Goal: Task Accomplishment & Management: Manage account settings

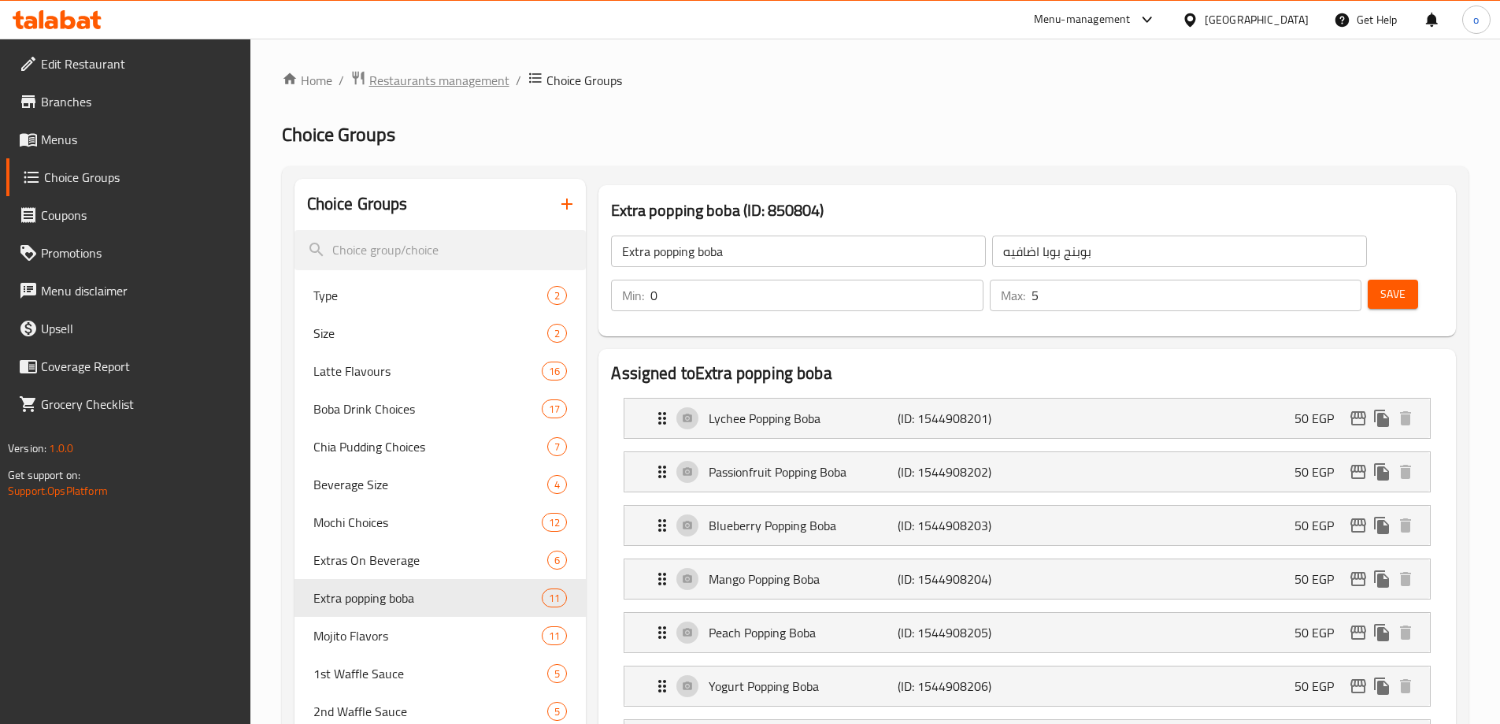
click at [401, 74] on span "Restaurants management" at bounding box center [439, 80] width 140 height 19
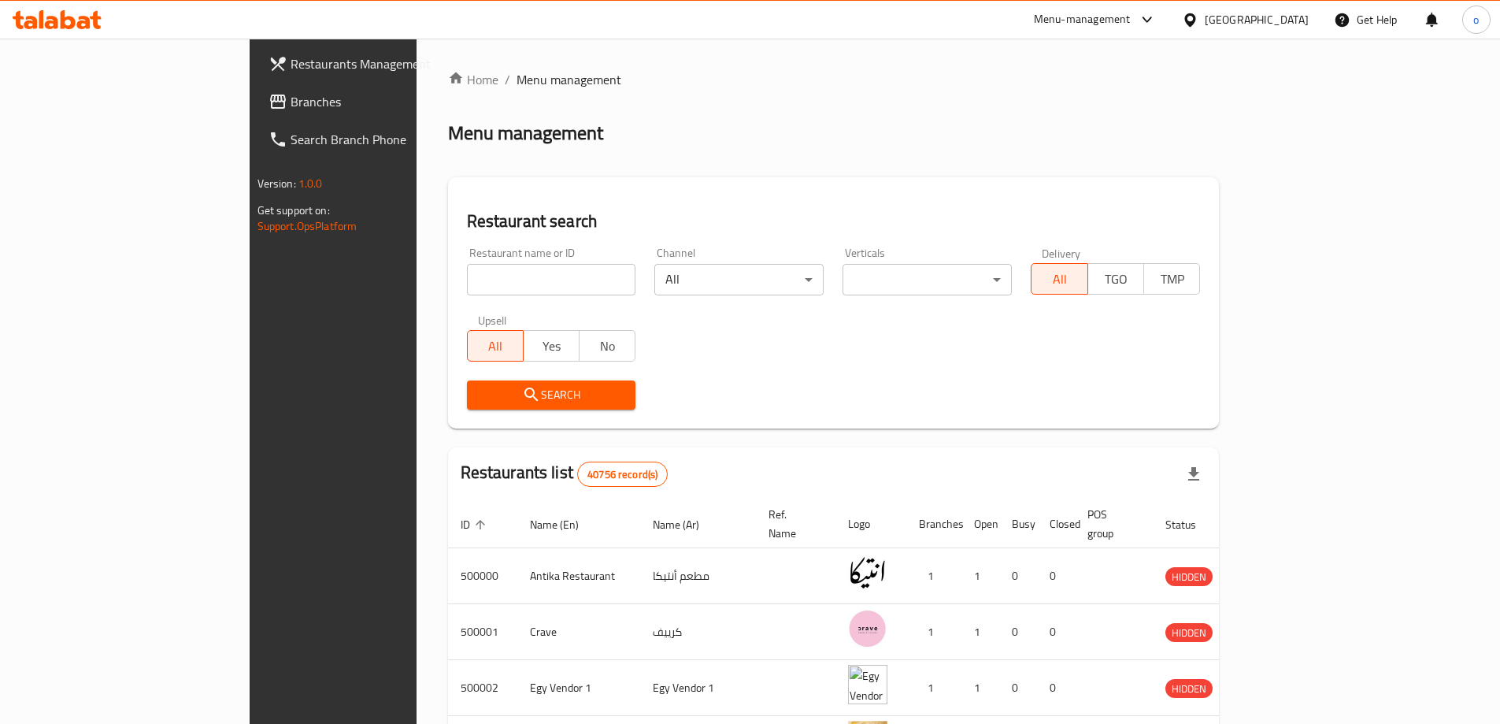
click at [291, 103] on span "Branches" at bounding box center [389, 101] width 197 height 19
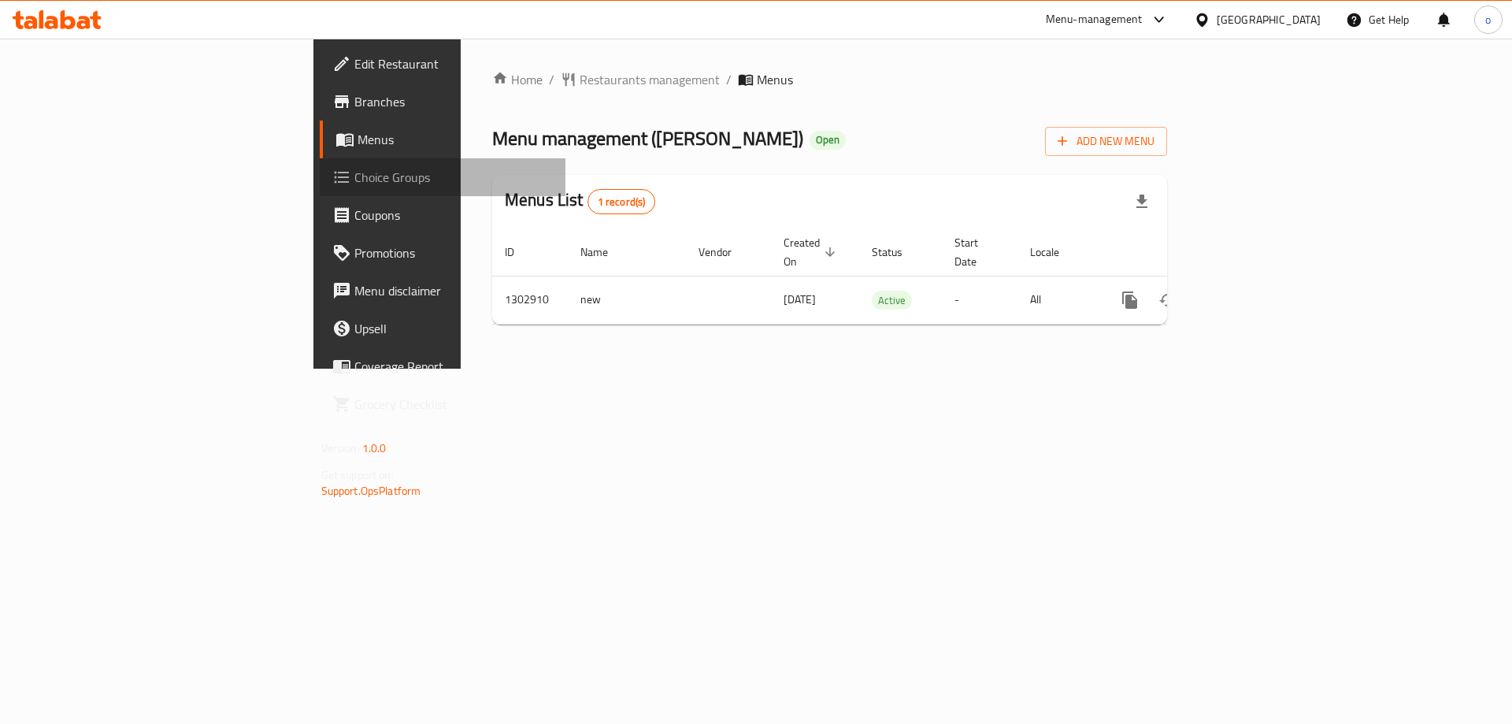
click at [320, 187] on link "Choice Groups" at bounding box center [443, 177] width 247 height 38
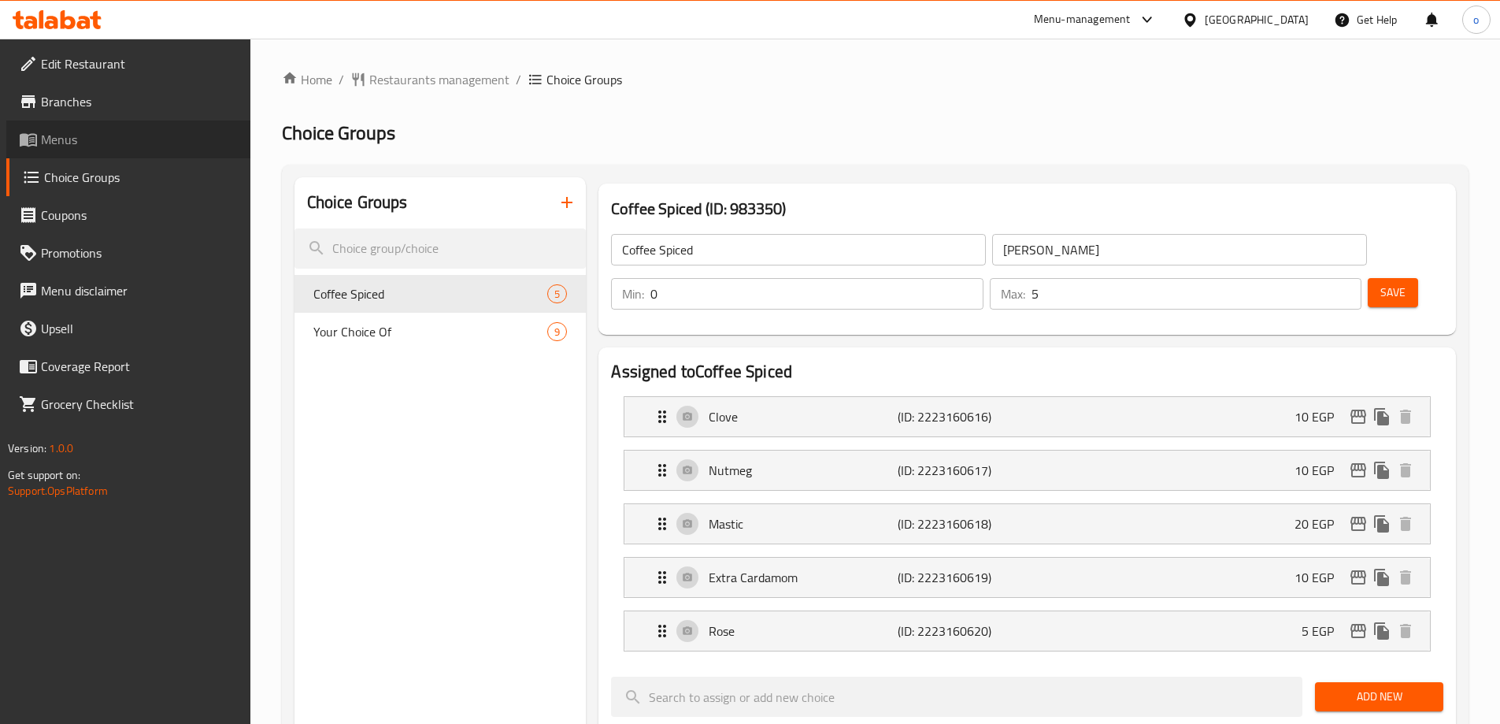
click at [82, 136] on span "Menus" at bounding box center [139, 139] width 197 height 19
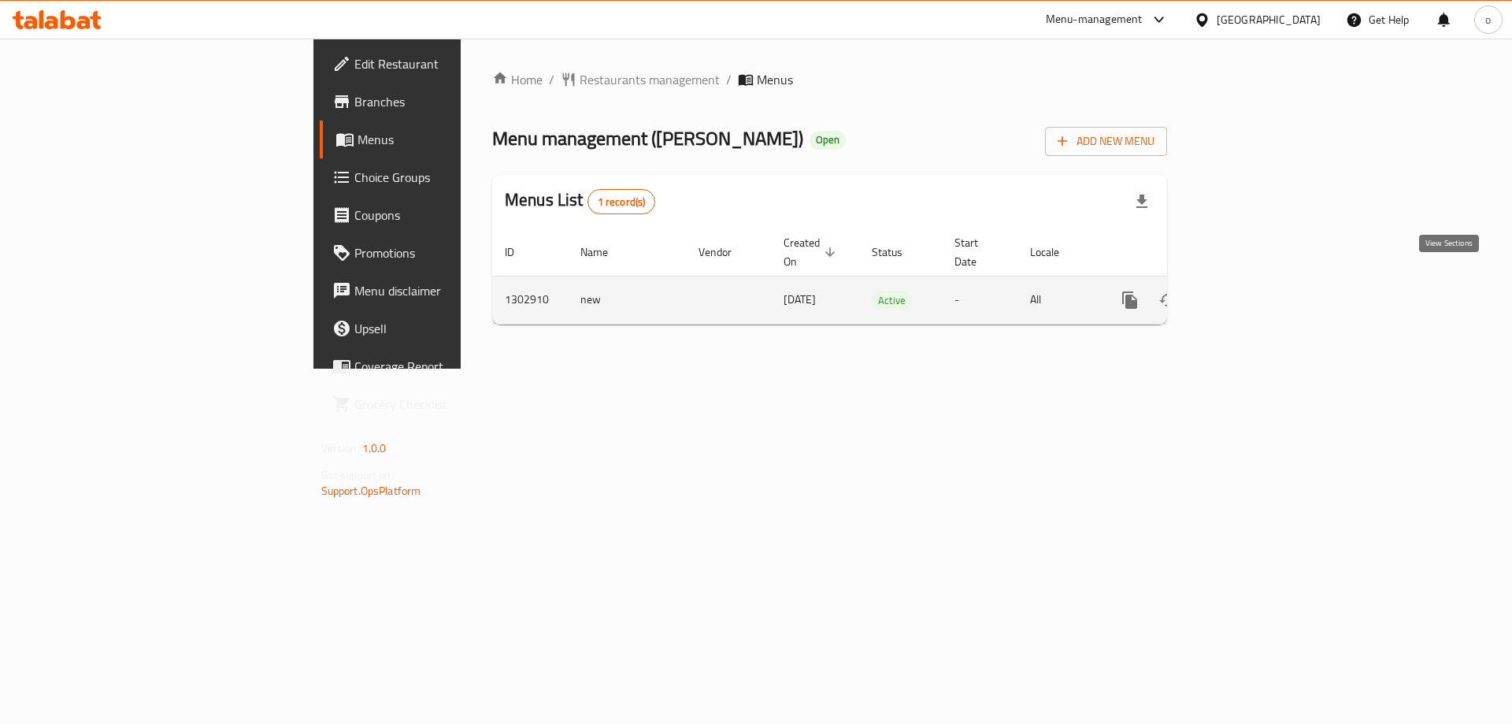
click at [1262, 292] on link "enhanced table" at bounding box center [1244, 300] width 38 height 38
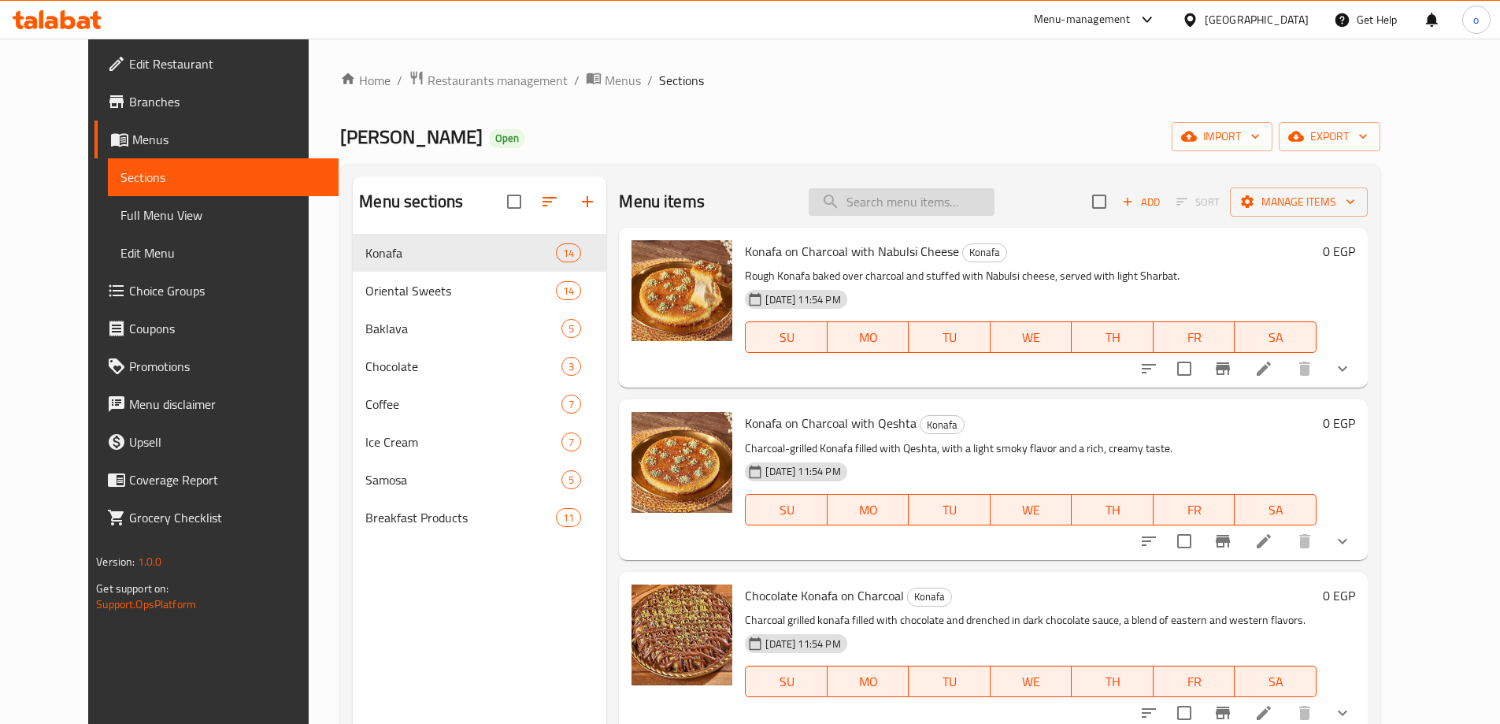
click at [946, 194] on input "search" at bounding box center [902, 202] width 186 height 28
paste input "Al Naseem Al Demashqi Mixed Platter"
type input "Al Naseem Al Demashqi Mixed Platter"
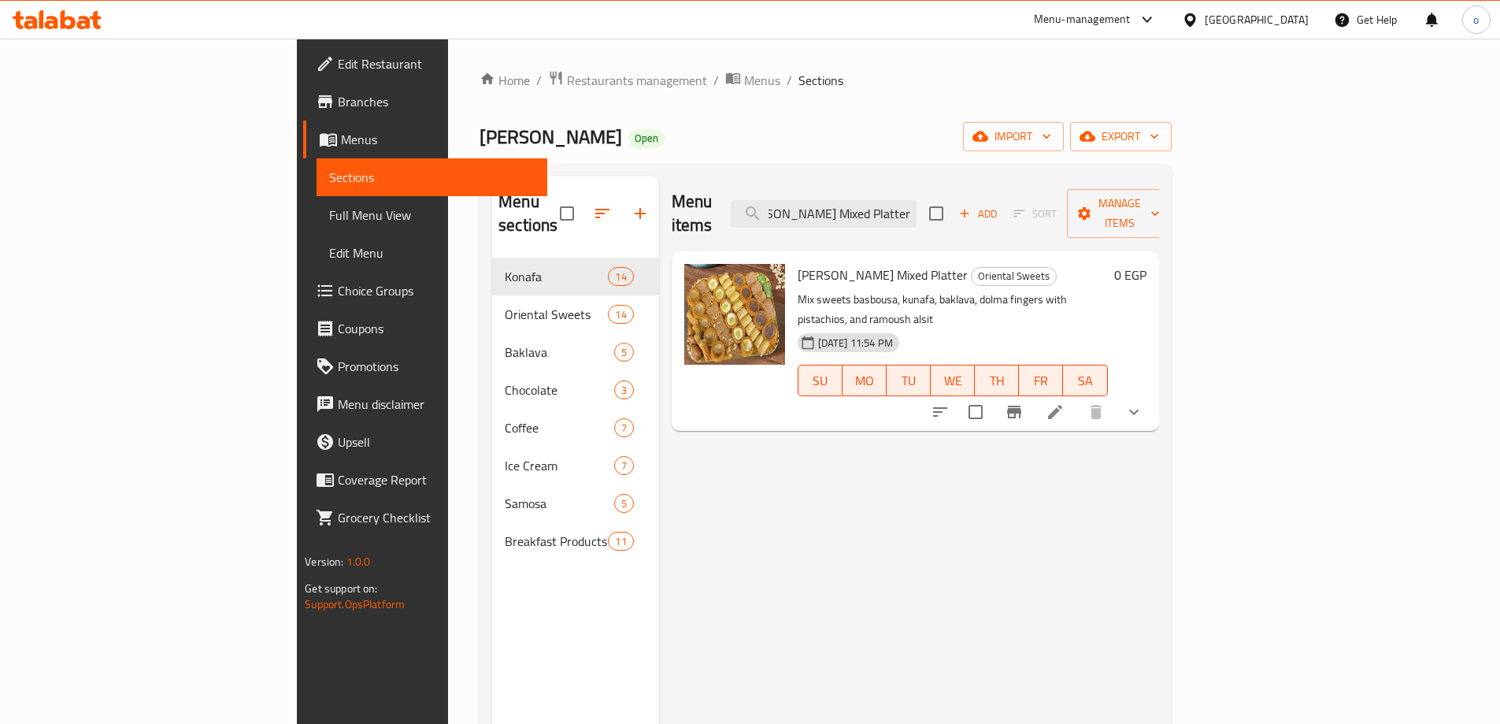
click at [1065, 402] on icon at bounding box center [1055, 411] width 19 height 19
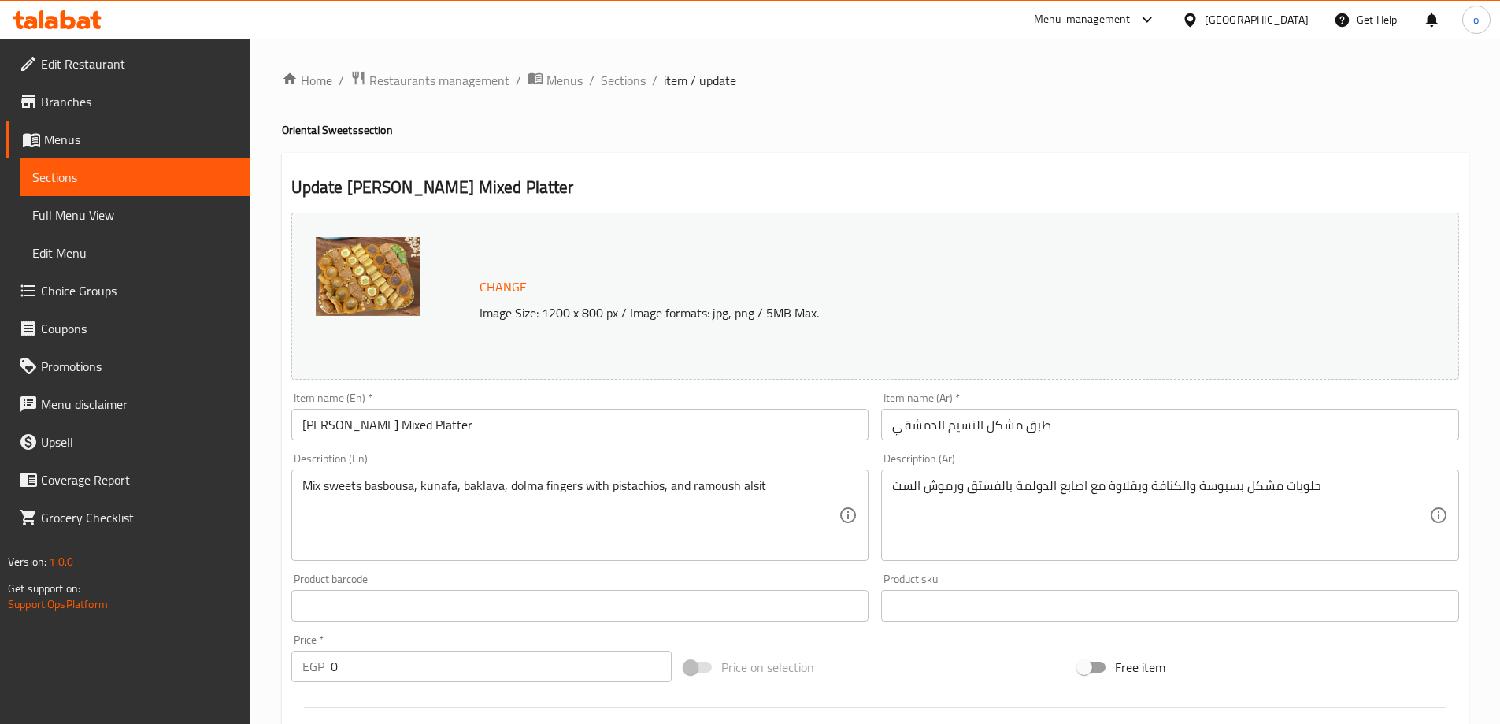
click at [816, 149] on div "Home / Restaurants management / Menus / Sections / item / update Oriental Sweet…" at bounding box center [875, 605] width 1187 height 1070
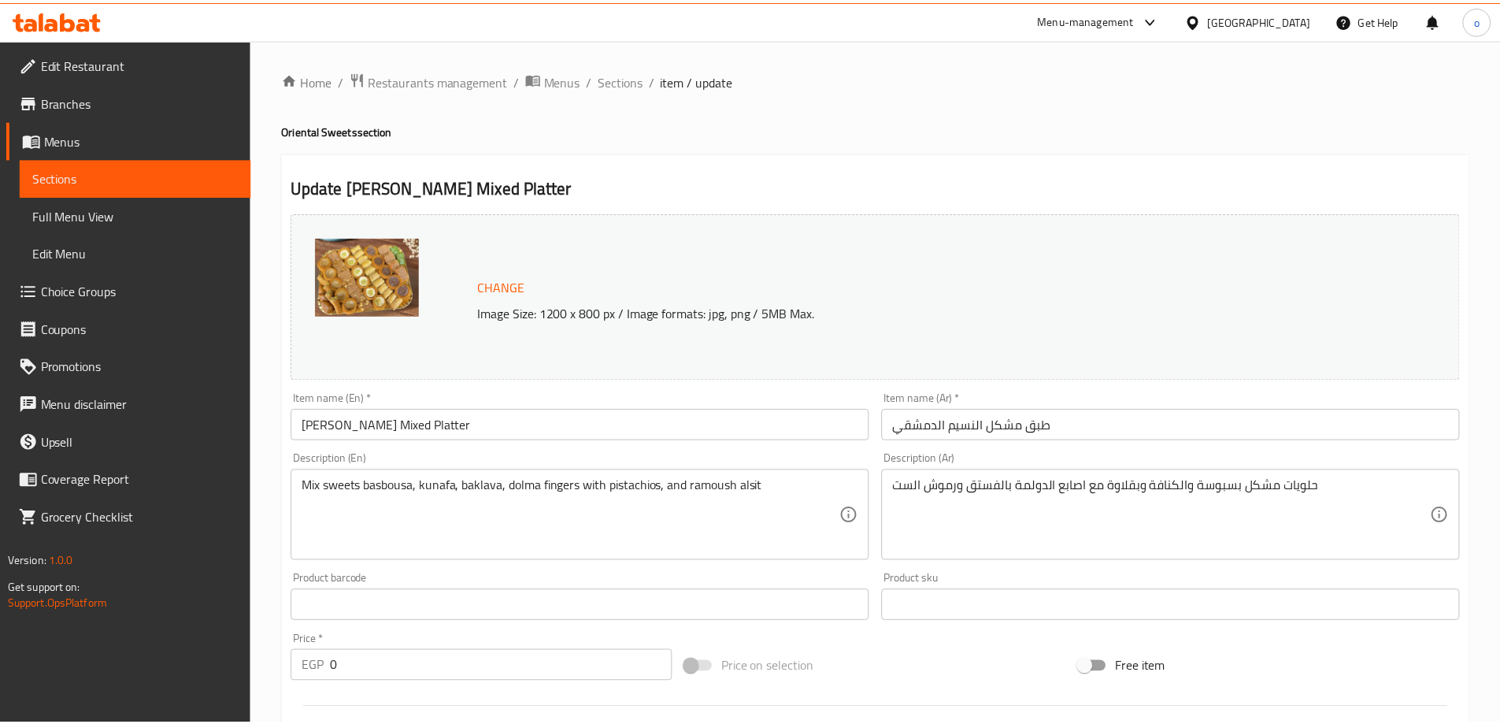
scroll to position [447, 0]
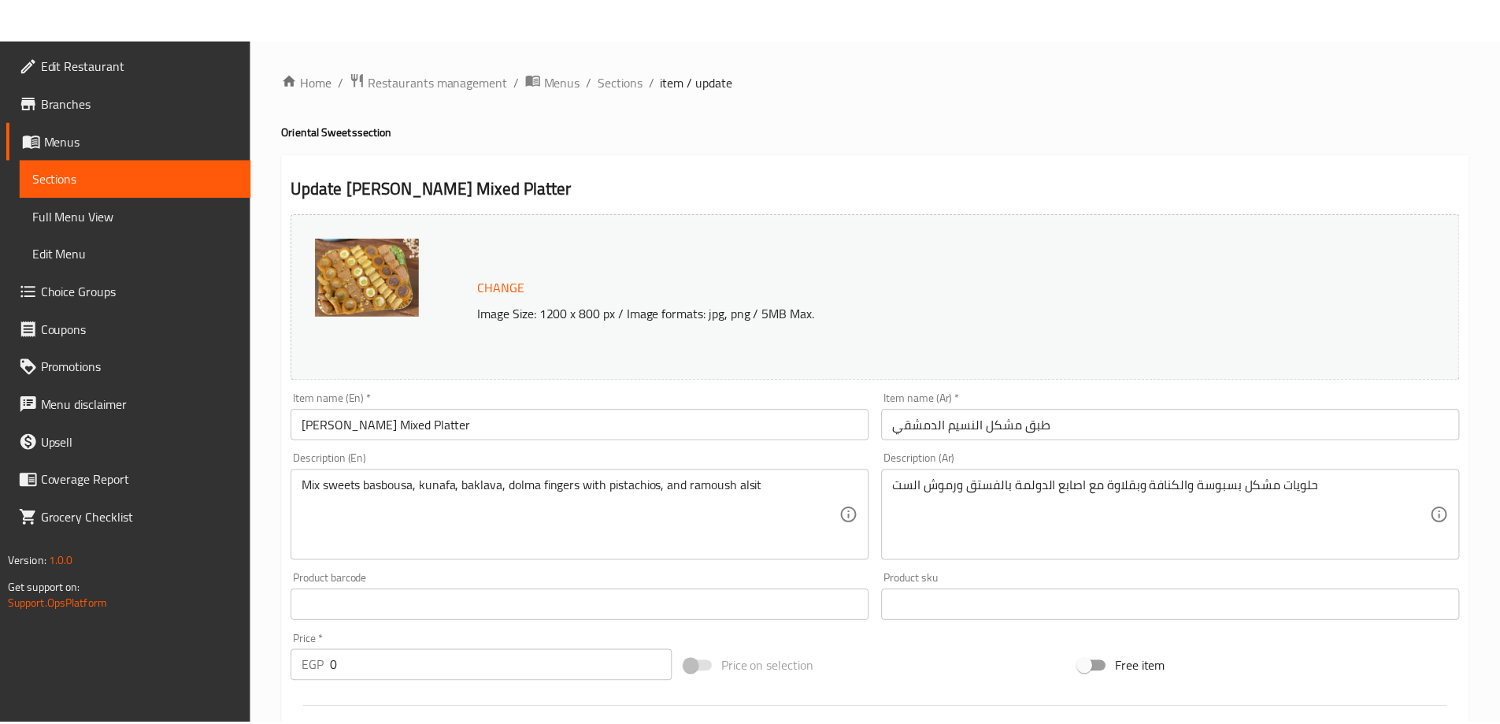
scroll to position [493, 0]
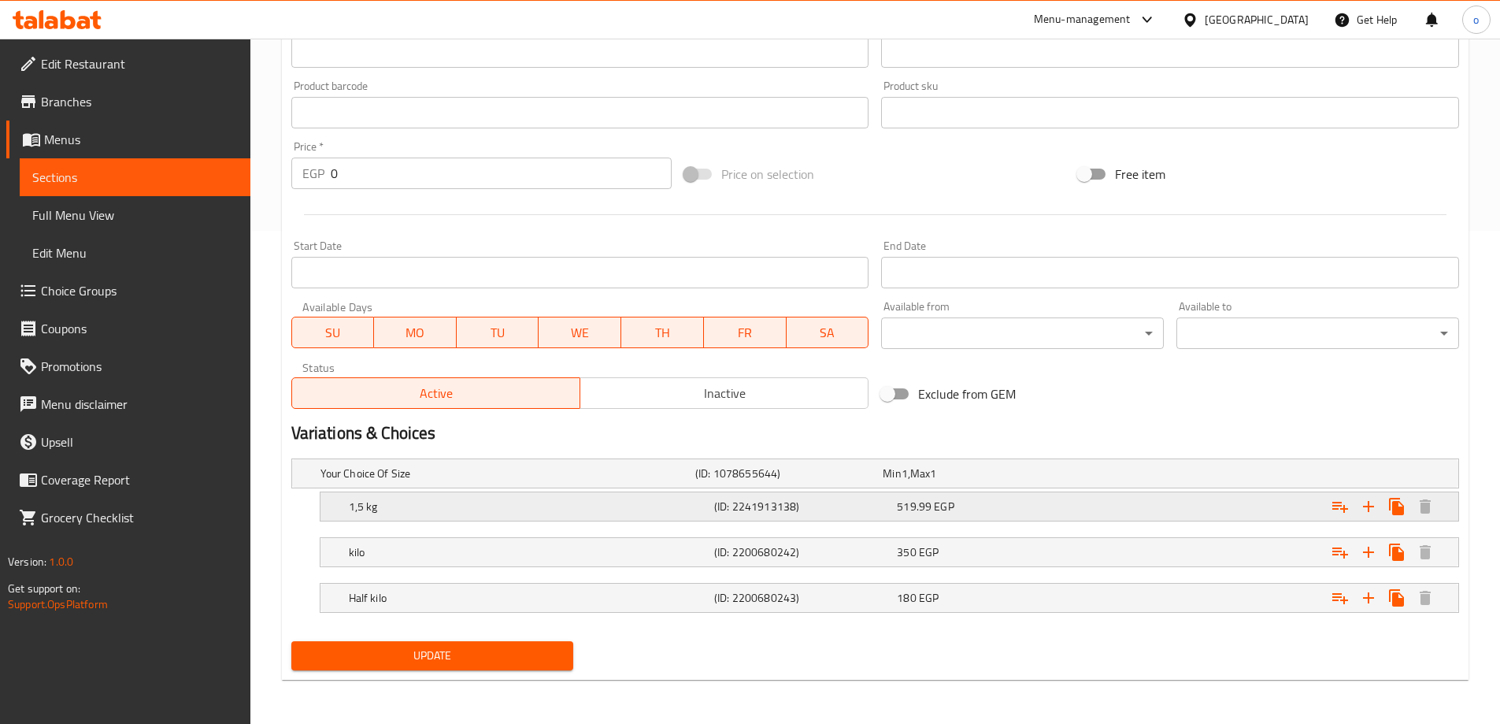
click at [997, 481] on div "519.99 EGP" at bounding box center [973, 473] width 181 height 16
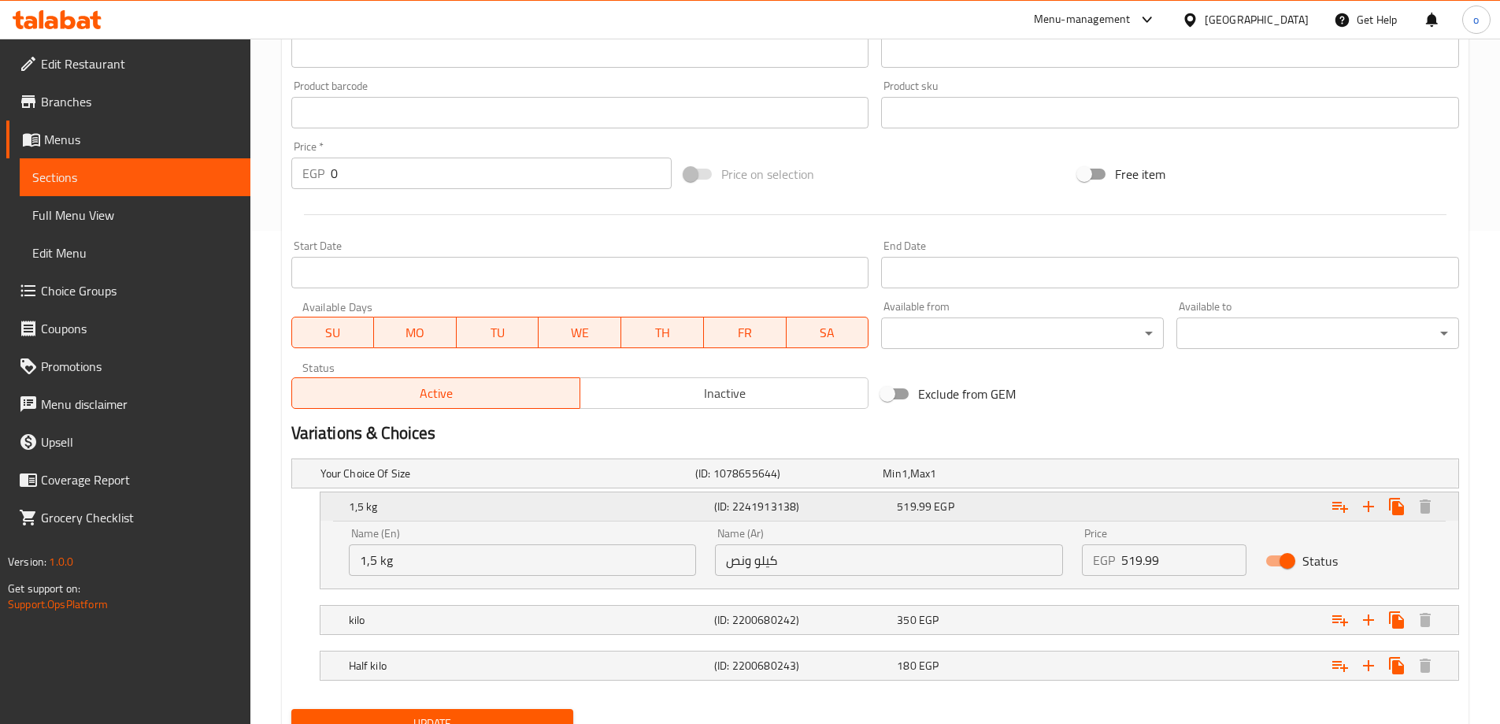
click at [1010, 506] on div "519.99 EGP" at bounding box center [985, 507] width 176 height 16
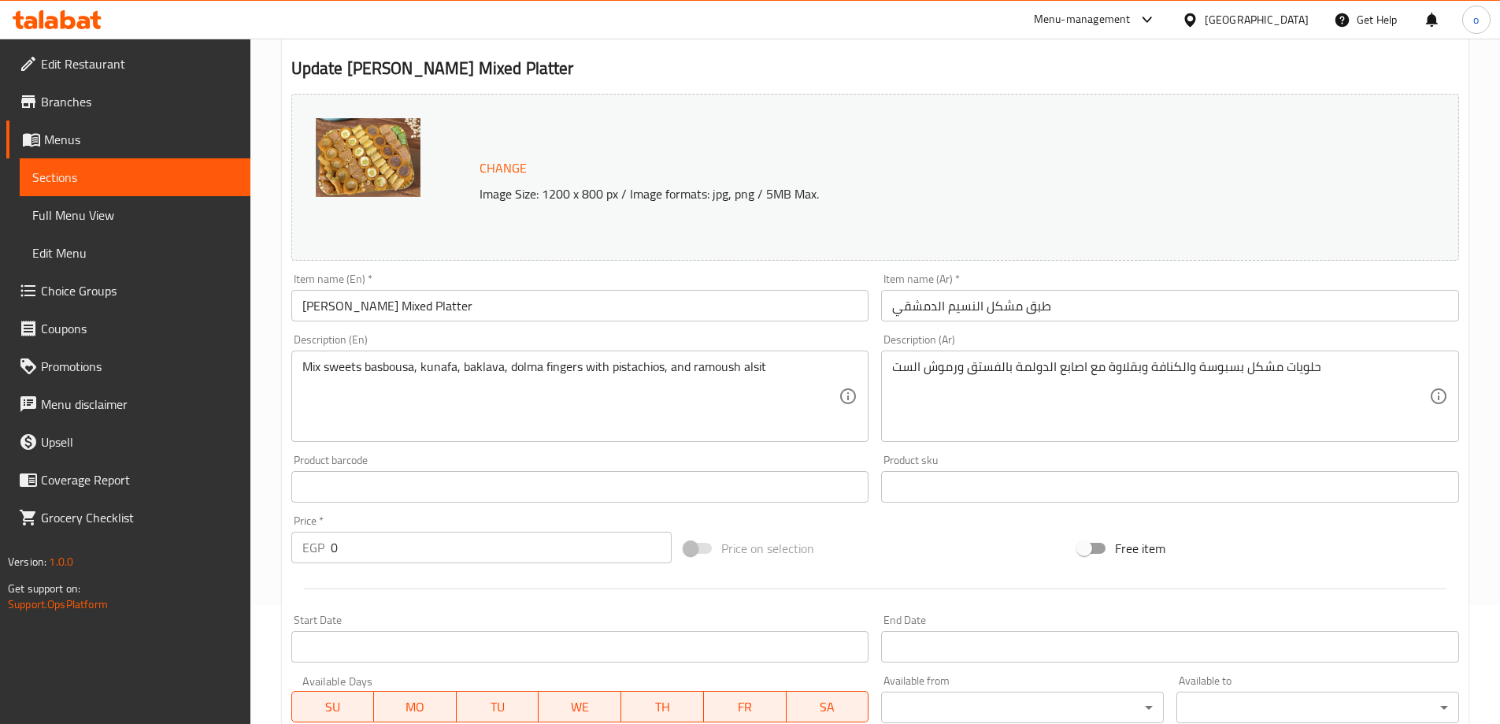
scroll to position [0, 0]
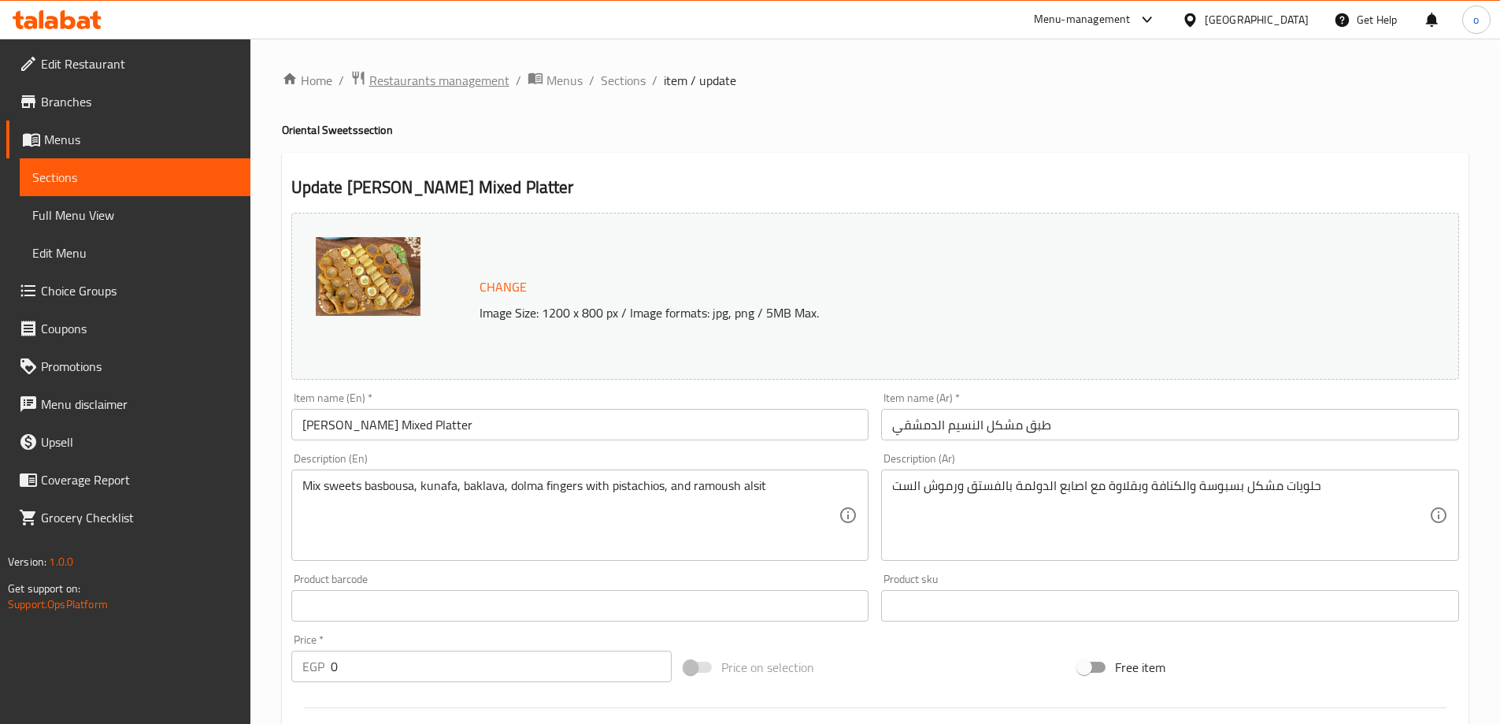
click at [439, 85] on span "Restaurants management" at bounding box center [439, 80] width 140 height 19
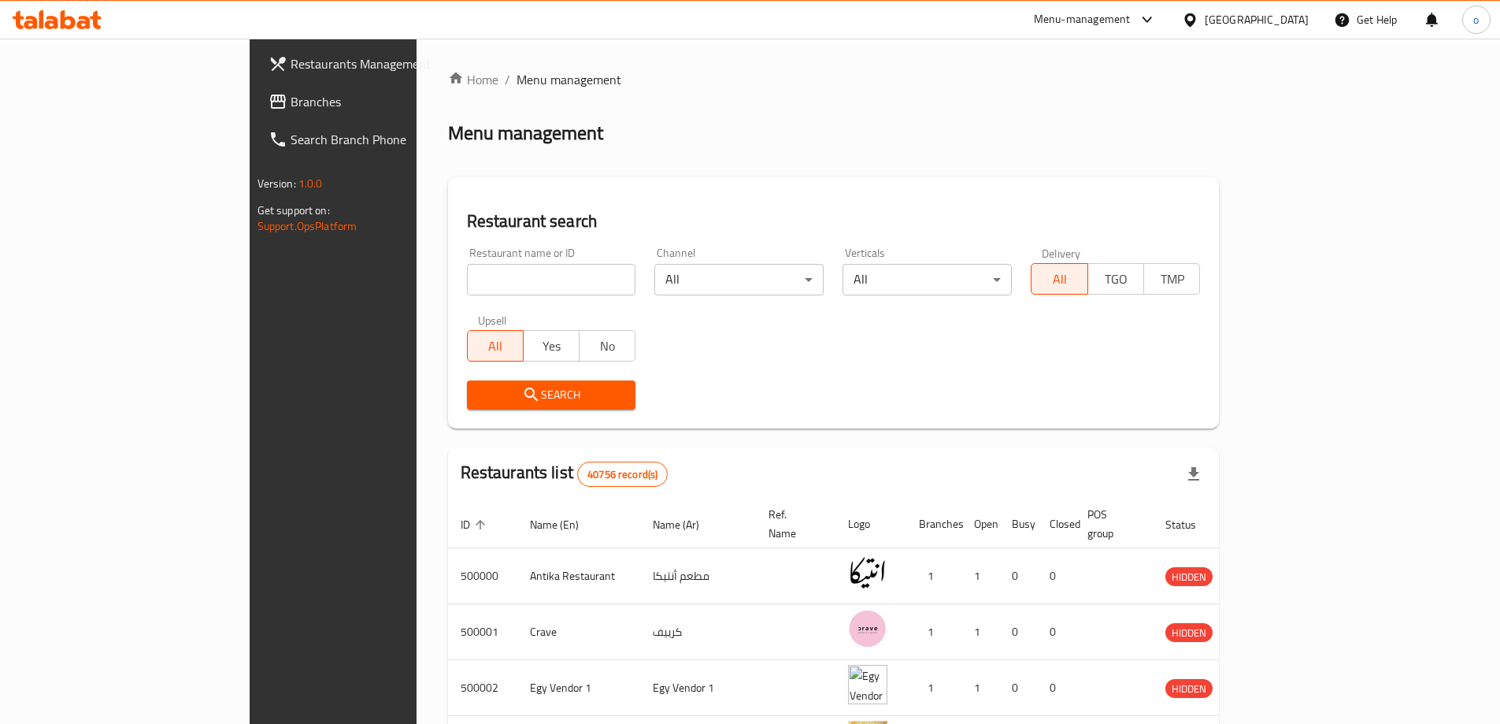
click at [291, 105] on span "Branches" at bounding box center [389, 101] width 197 height 19
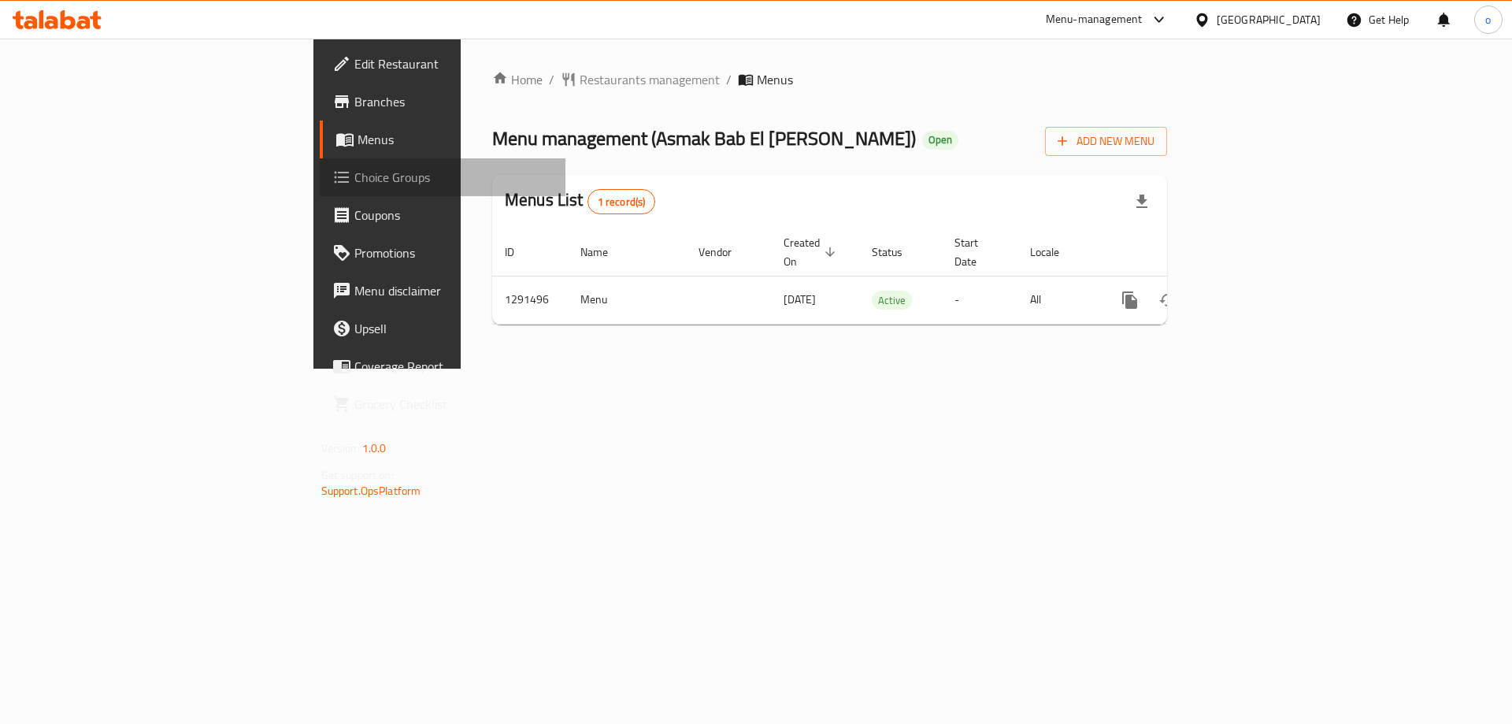
click at [354, 180] on span "Choice Groups" at bounding box center [453, 177] width 199 height 19
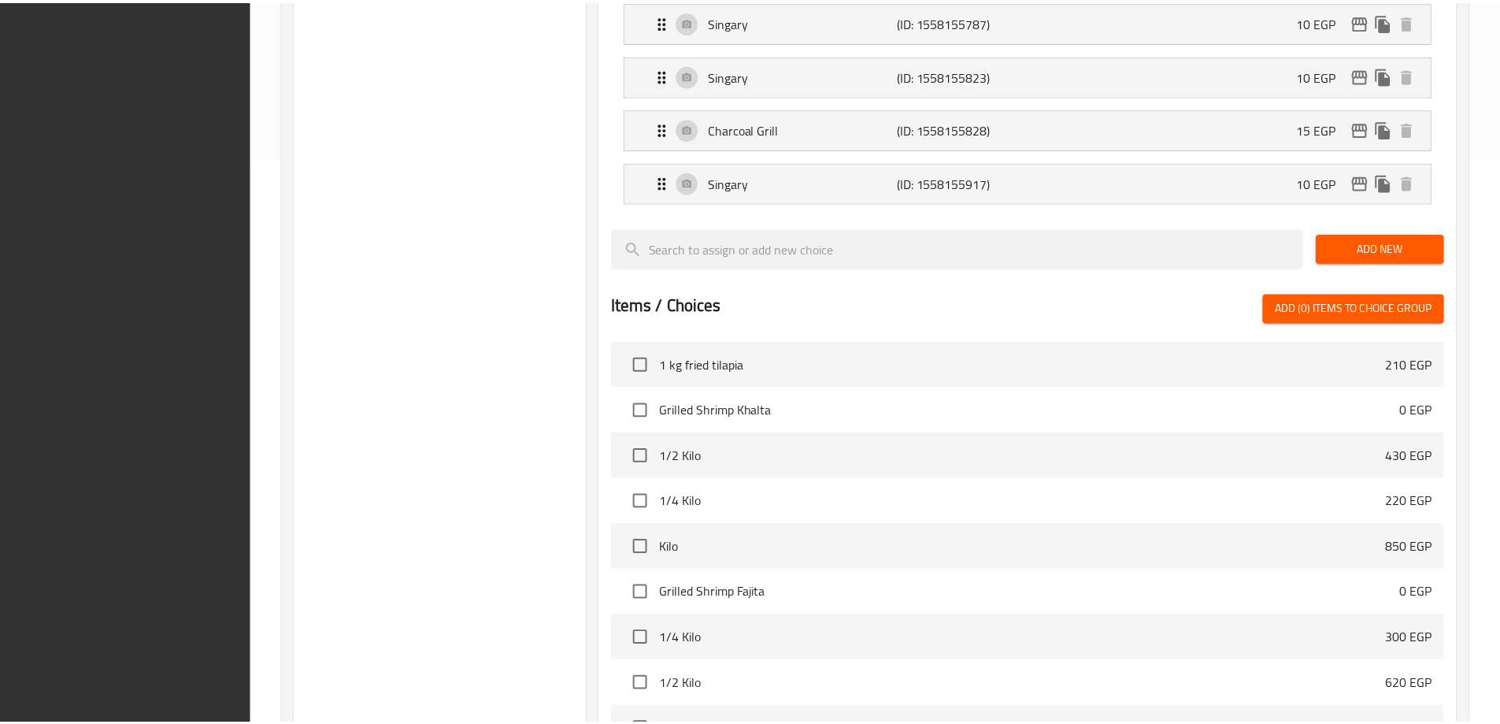
scroll to position [784, 0]
